Goal: Information Seeking & Learning: Understand process/instructions

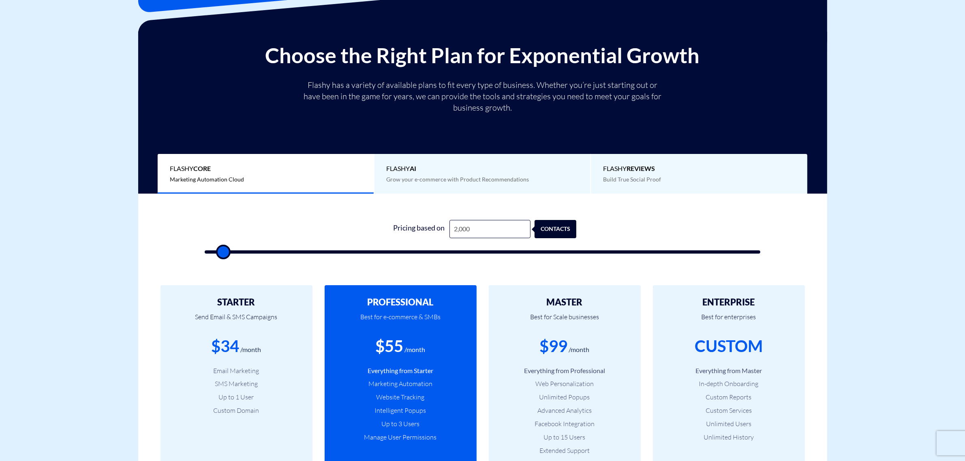
type input "5"
type input "500"
type input "57"
type input "500"
type input "570"
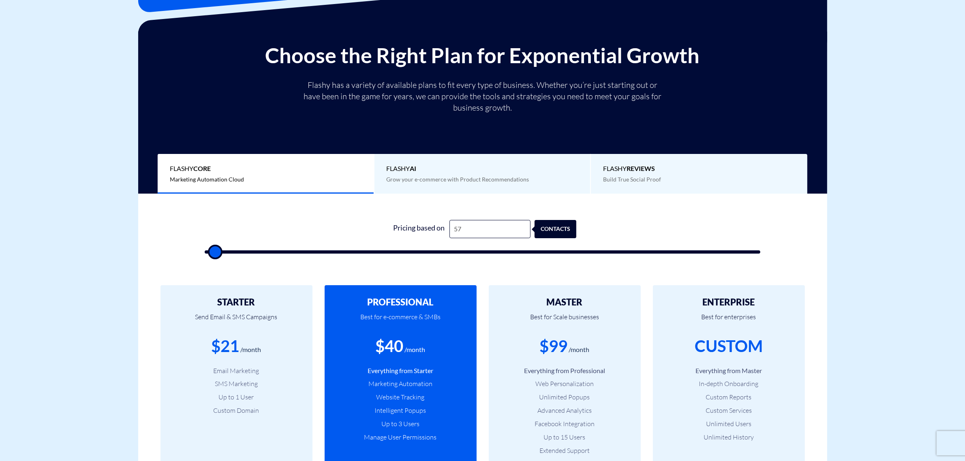
type input "500"
type input "5,700"
type input "5500"
type input "57,000"
type input "57000"
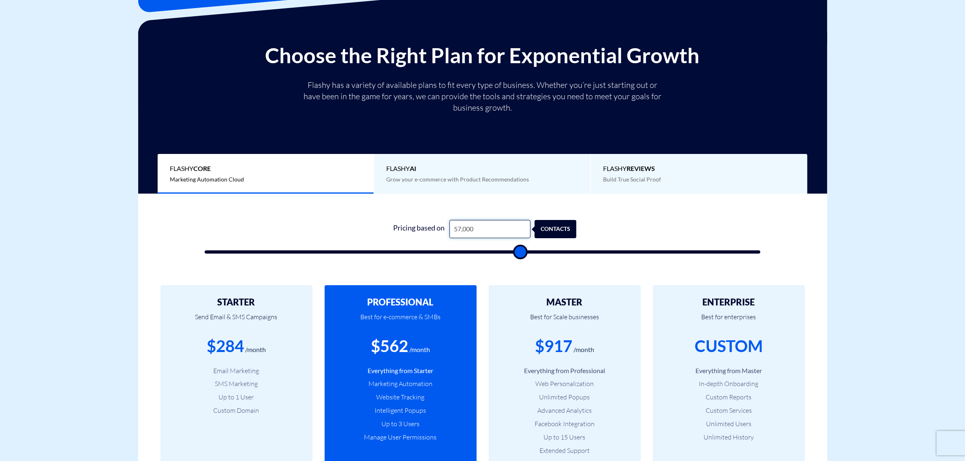
drag, startPoint x: 481, startPoint y: 225, endPoint x: 399, endPoint y: 243, distance: 84.3
click at [399, 243] on form "0 Pricing based on 57,000 contacts" at bounding box center [483, 237] width 556 height 34
type input "0"
type input "500"
type input "0"
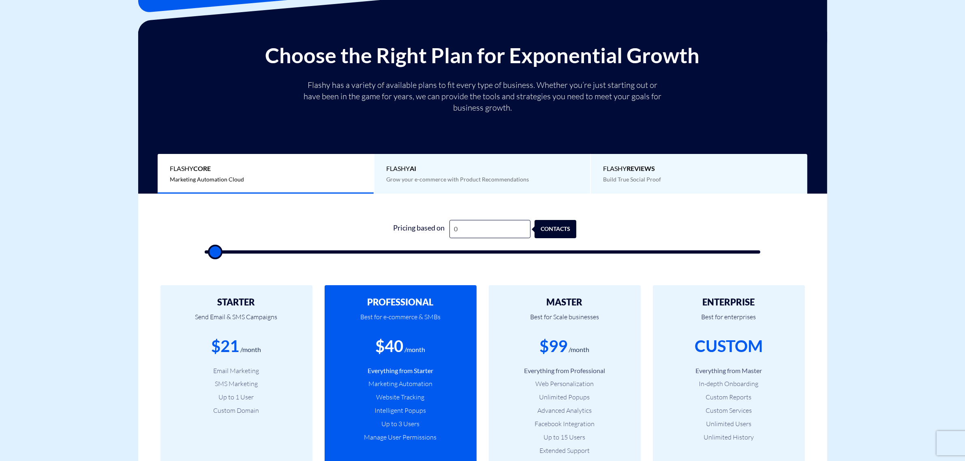
click at [478, 290] on div "PROFESSIONAL Best for e-commerce & SMBs $40 /month Everything from Starter Mark…" at bounding box center [401, 390] width 164 height 211
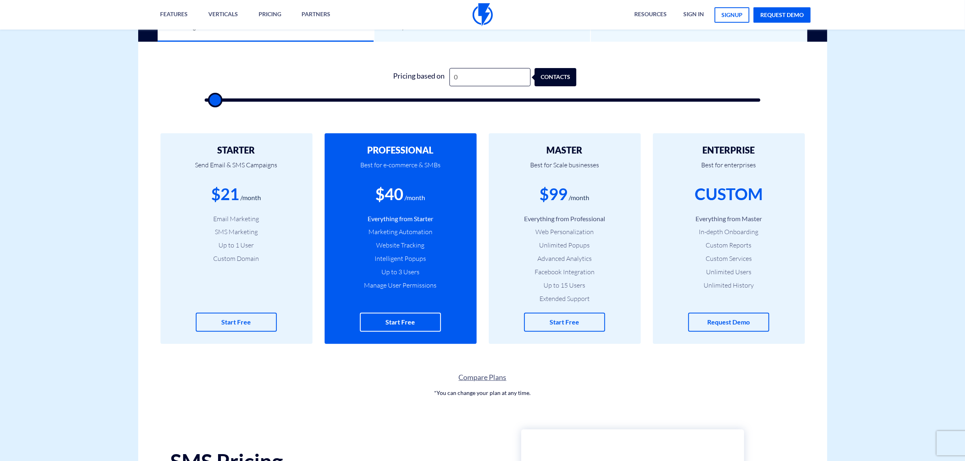
scroll to position [203, 0]
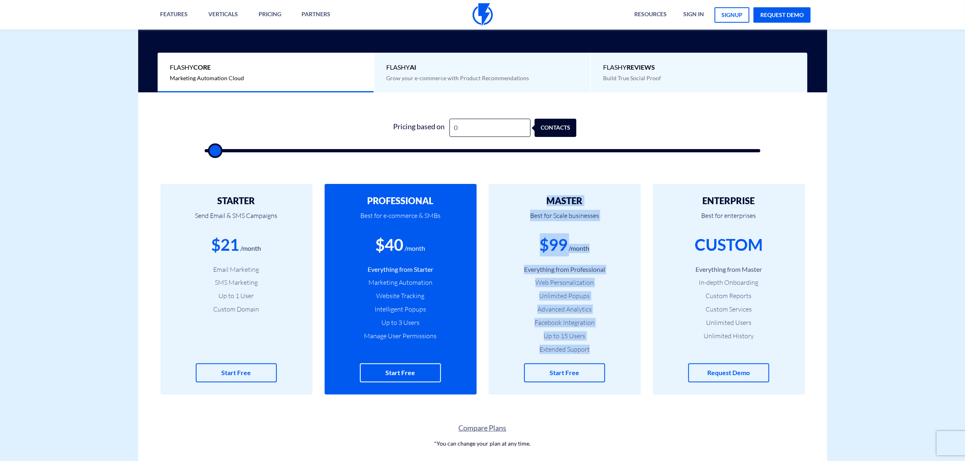
drag, startPoint x: 521, startPoint y: 193, endPoint x: 592, endPoint y: 348, distance: 170.7
click at [592, 349] on div "MASTER Best for Scale businesses $99 /month Everything from Professional Web Pe…" at bounding box center [565, 289] width 152 height 211
click at [592, 347] on li "Extended Support" at bounding box center [565, 349] width 128 height 9
drag, startPoint x: 572, startPoint y: 325, endPoint x: 542, endPoint y: 199, distance: 129.0
click at [542, 199] on div "MASTER Best for Scale businesses $99 /month Everything from Professional Web Pe…" at bounding box center [565, 289] width 152 height 211
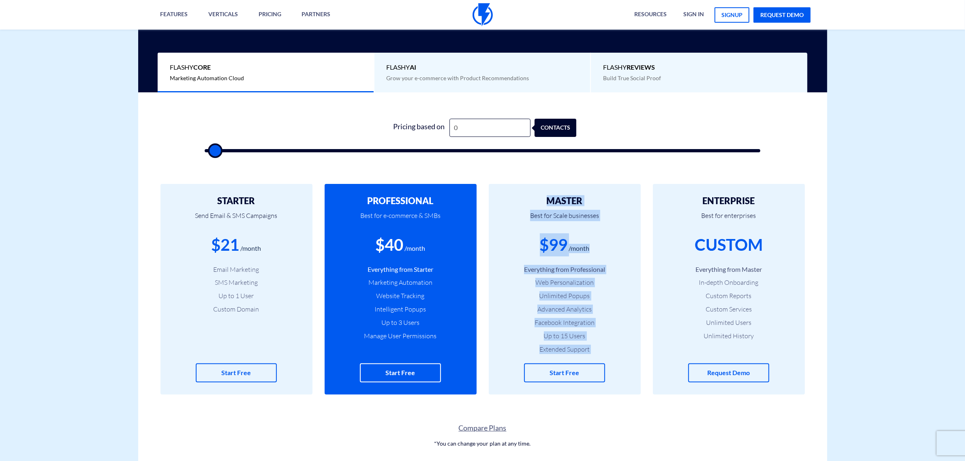
click at [542, 199] on h2 "MASTER" at bounding box center [565, 201] width 128 height 10
drag, startPoint x: 542, startPoint y: 197, endPoint x: 591, endPoint y: 352, distance: 161.9
click at [591, 352] on div "MASTER Best for Scale businesses $99 /month Everything from Professional Web Pe…" at bounding box center [565, 289] width 152 height 211
click at [590, 352] on li "Extended Support" at bounding box center [565, 349] width 128 height 9
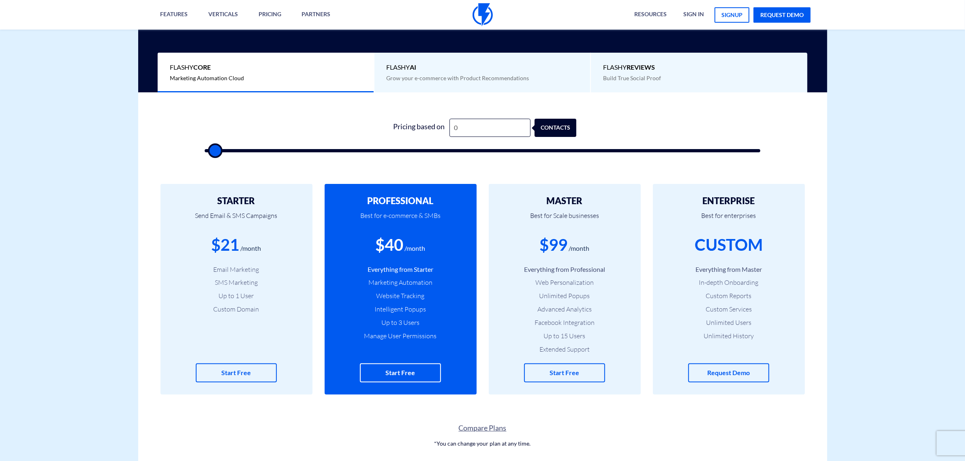
click at [590, 349] on li "Extended Support" at bounding box center [565, 349] width 128 height 9
drag, startPoint x: 564, startPoint y: 351, endPoint x: 527, endPoint y: 351, distance: 37.3
click at [527, 351] on li "Extended Support" at bounding box center [565, 349] width 128 height 9
click at [529, 347] on li "Extended Support" at bounding box center [565, 349] width 128 height 9
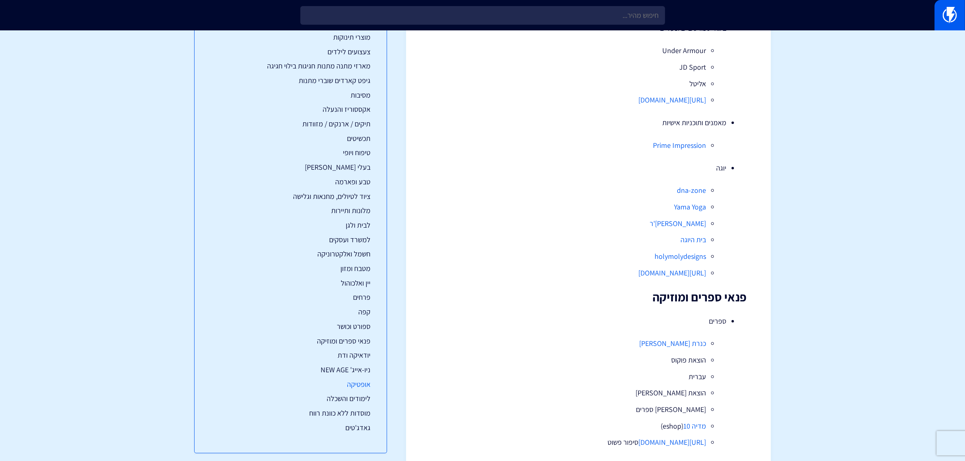
scroll to position [82, 0]
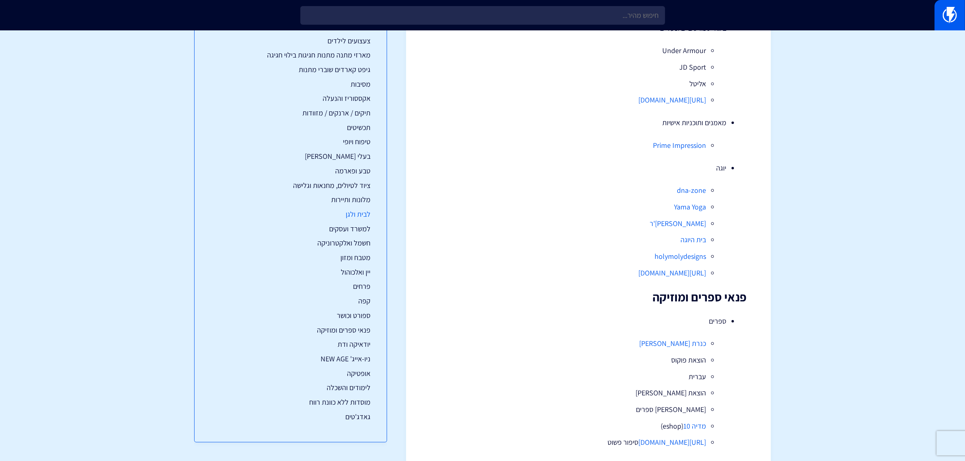
click at [355, 215] on link "לבית ולגן" at bounding box center [291, 214] width 160 height 11
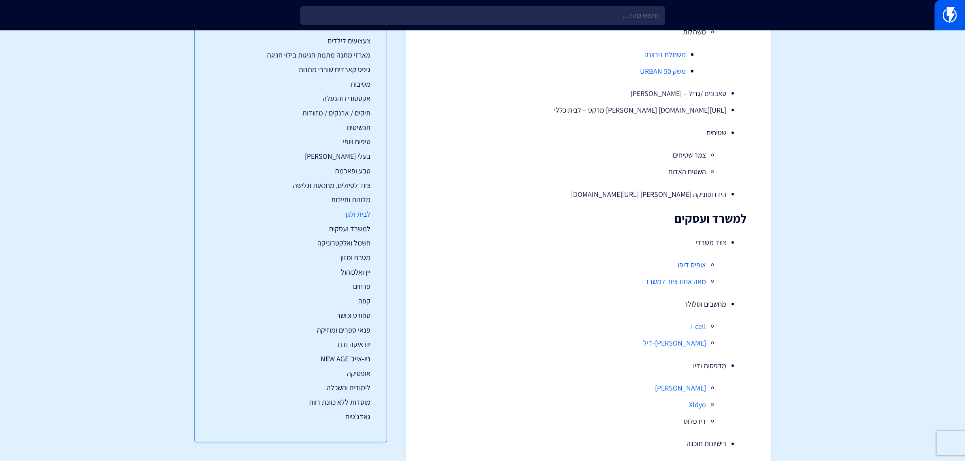
scroll to position [4653, 0]
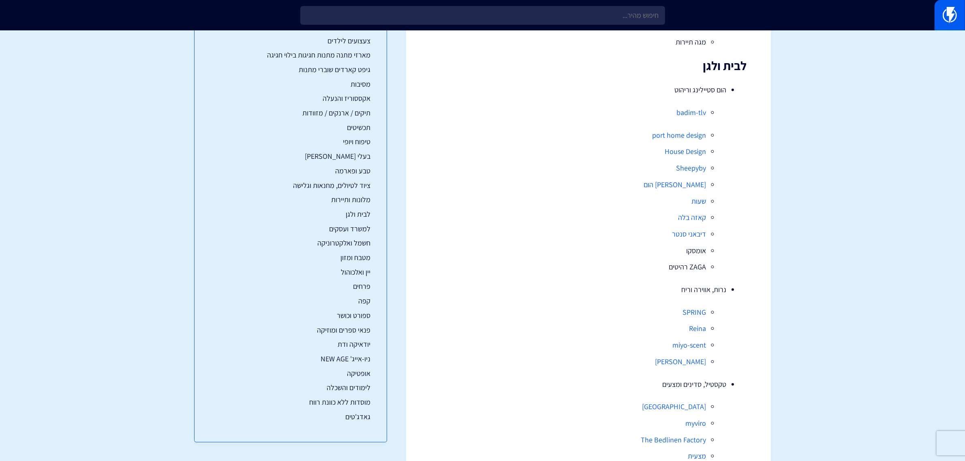
click at [706, 90] on li "הום סטיילינג וריהוט badim-tlv port home design House Design Sheepyby גביש הום ש…" at bounding box center [589, 179] width 276 height 188
click at [710, 90] on li "הום סטיילינג וריהוט badim-tlv port home design House Design Sheepyby גביש הום ש…" at bounding box center [589, 179] width 276 height 188
click at [701, 92] on li "הום סטיילינג וריהוט badim-tlv port home design House Design Sheepyby גביש הום ש…" at bounding box center [589, 179] width 276 height 188
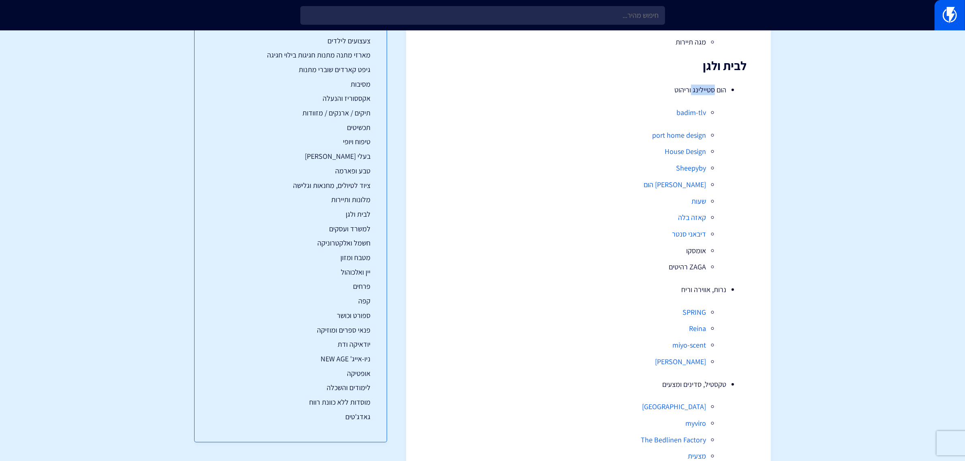
click at [701, 92] on li "הום סטיילינג וריהוט badim-tlv port home design House Design Sheepyby גביש הום ש…" at bounding box center [589, 179] width 276 height 188
click at [692, 186] on link "גביש הום" at bounding box center [675, 184] width 62 height 9
click at [682, 154] on link "House Design" at bounding box center [685, 151] width 41 height 9
click at [692, 112] on link "badim-tlv" at bounding box center [692, 112] width 30 height 9
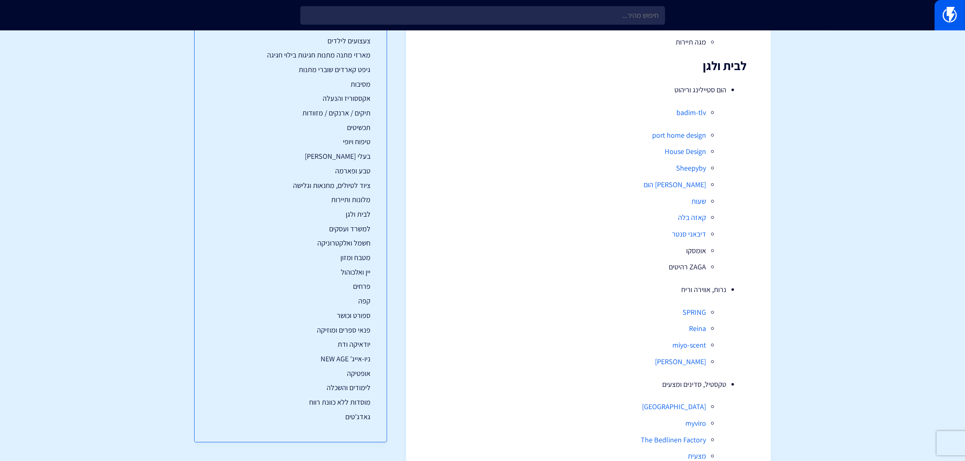
click at [692, 130] on li "הום סטיילינג וריהוט badim-tlv port home design House Design Sheepyby גביש הום ש…" at bounding box center [589, 179] width 276 height 188
click at [688, 134] on link "port home design" at bounding box center [679, 135] width 54 height 9
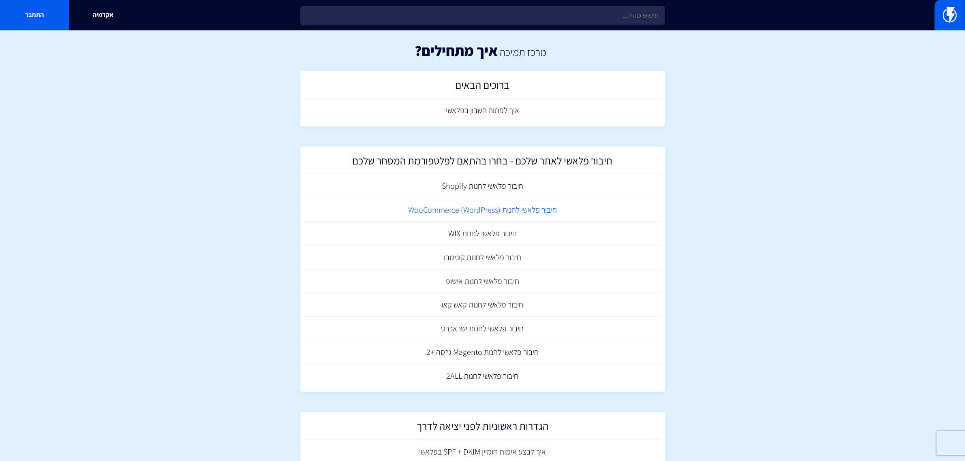
click at [459, 209] on link "חיבור פלאשי לחנות (WooCommerce (WordPress" at bounding box center [482, 210] width 357 height 24
